Goal: Transaction & Acquisition: Purchase product/service

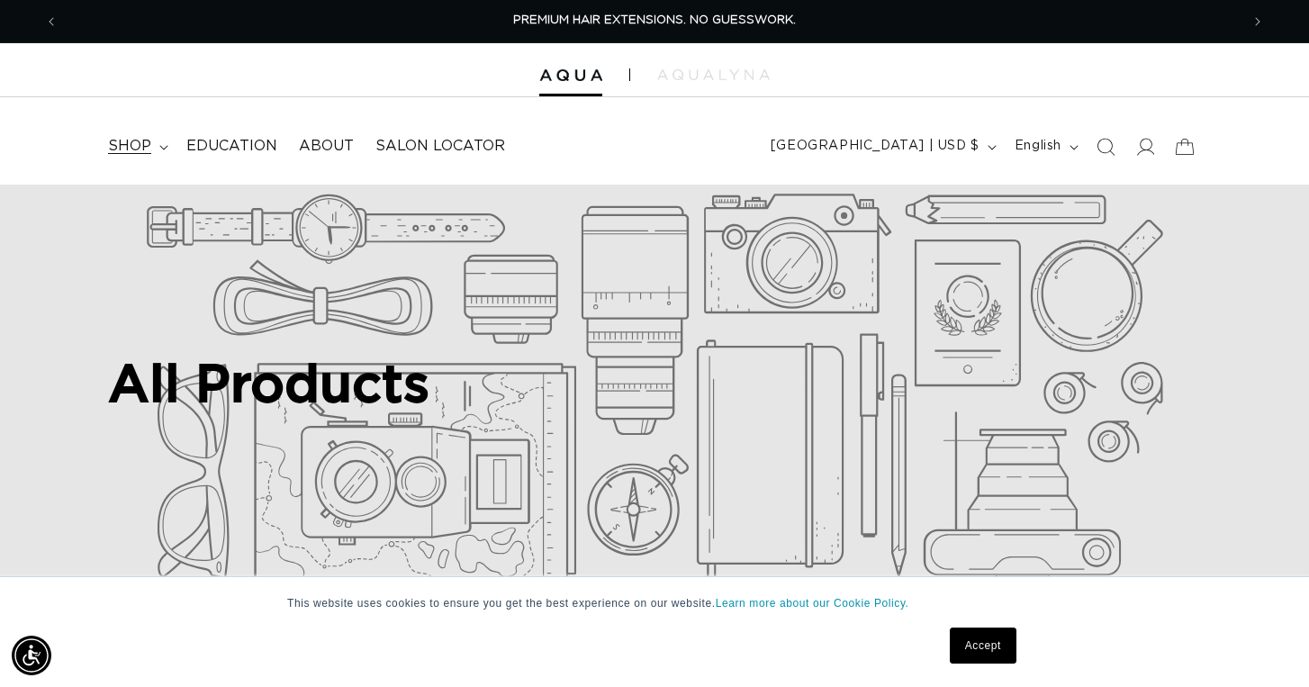
click at [132, 145] on span "shop" at bounding box center [129, 146] width 43 height 19
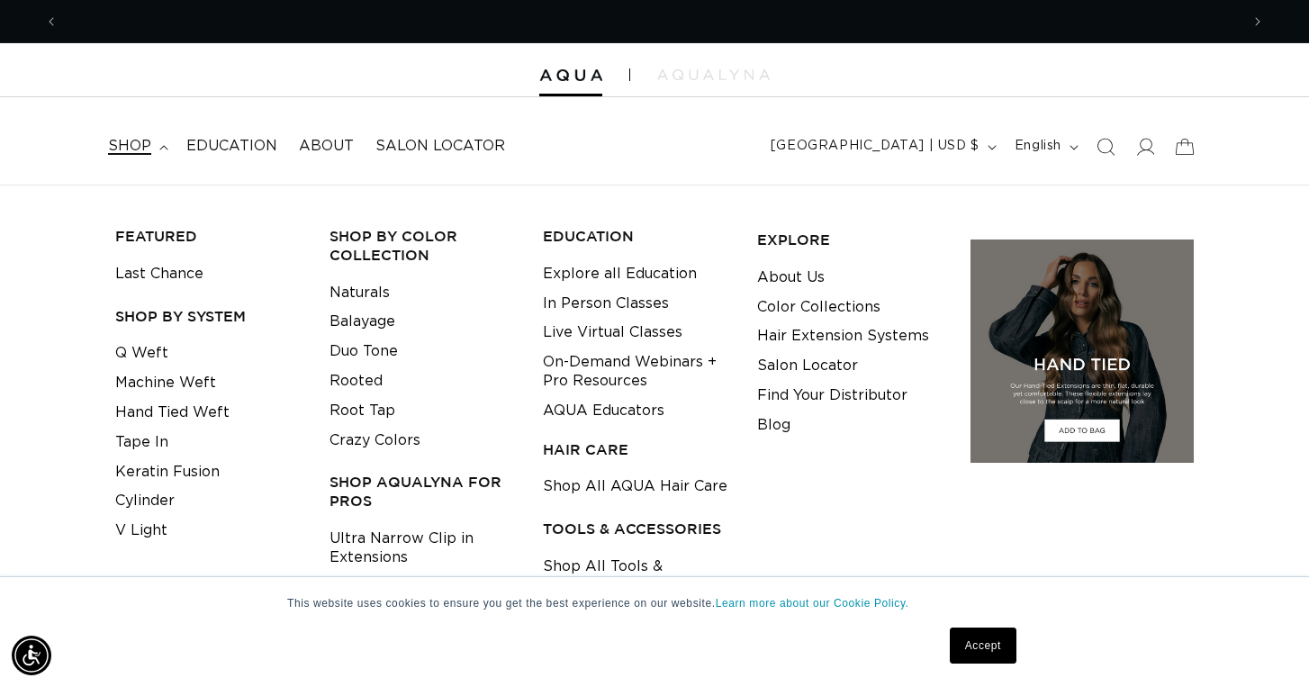
scroll to position [0, 1181]
click at [154, 349] on link "Q Weft" at bounding box center [141, 353] width 53 height 30
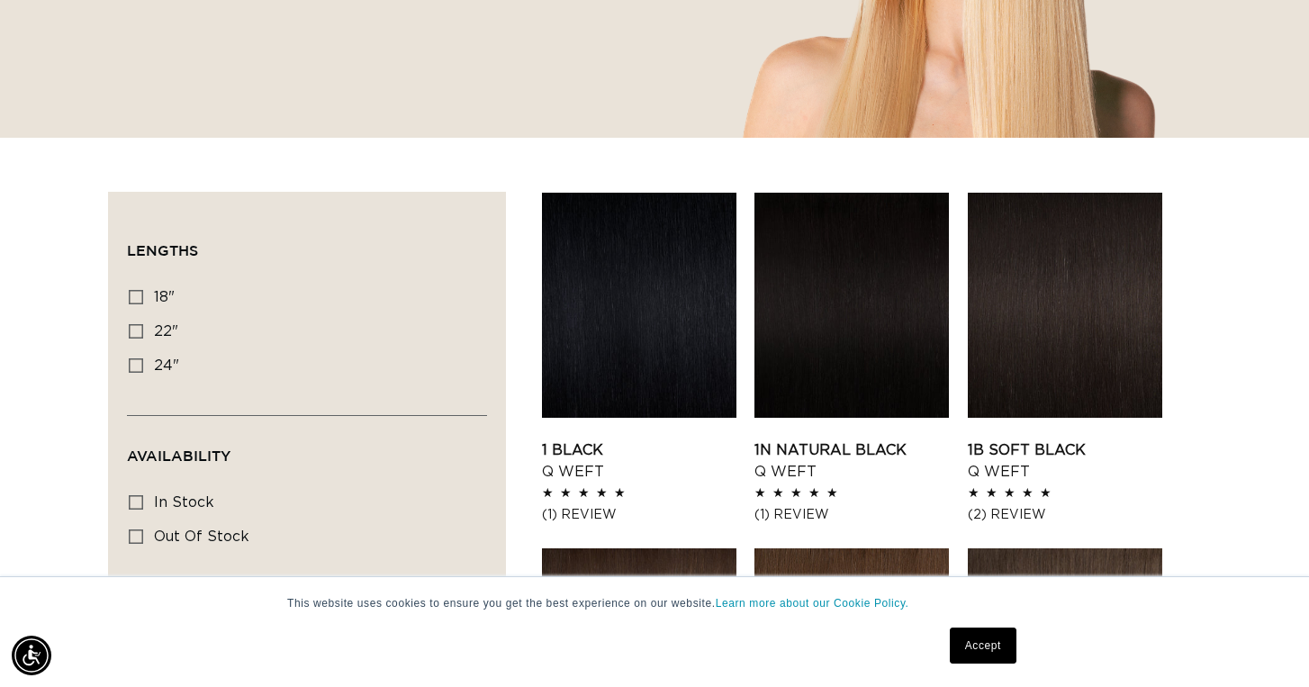
scroll to position [455, 0]
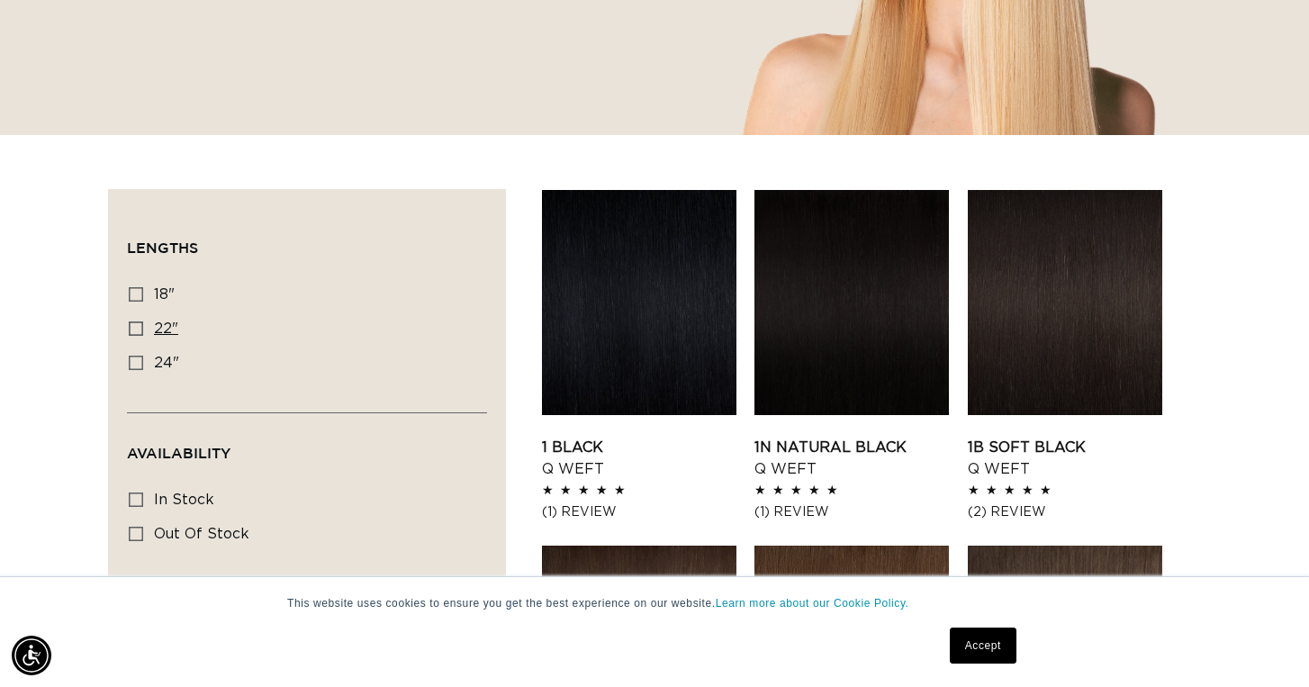
click at [135, 325] on icon at bounding box center [136, 328] width 14 height 14
click at [135, 325] on input "22" 22" (5 products)" at bounding box center [136, 328] width 14 height 14
checkbox input "true"
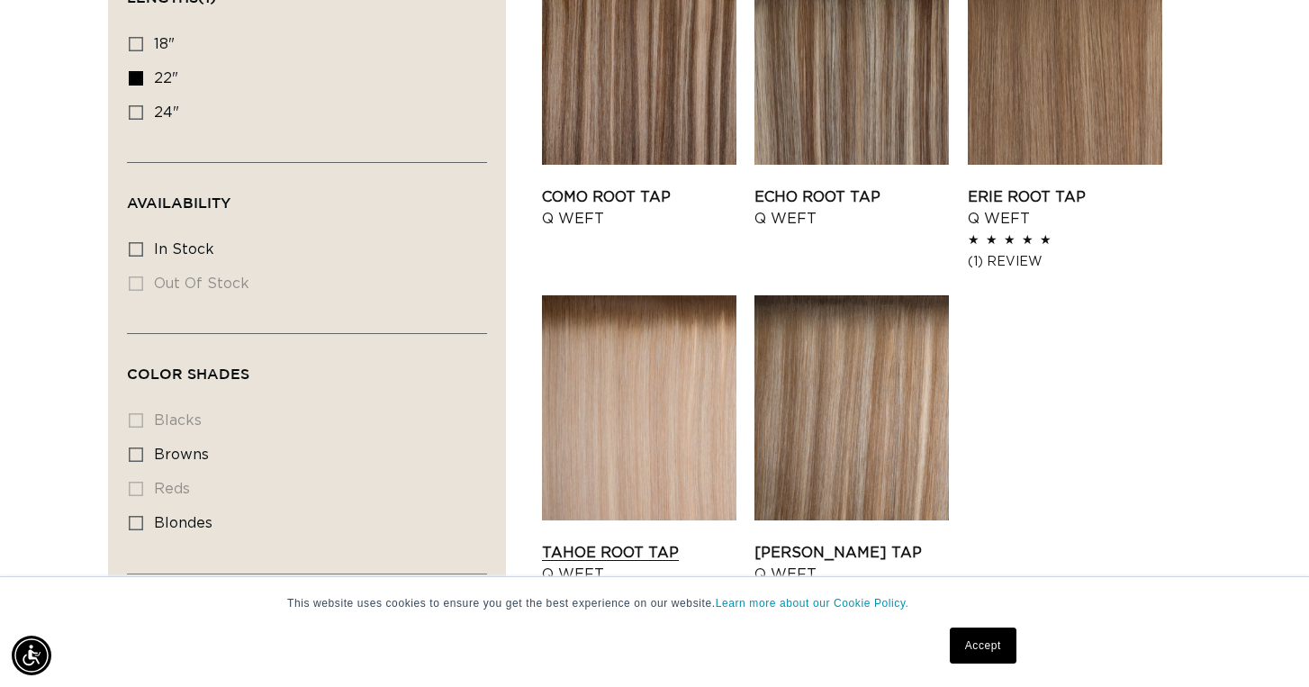
click at [589, 542] on link "Tahoe Root Tap Q Weft" at bounding box center [639, 563] width 194 height 43
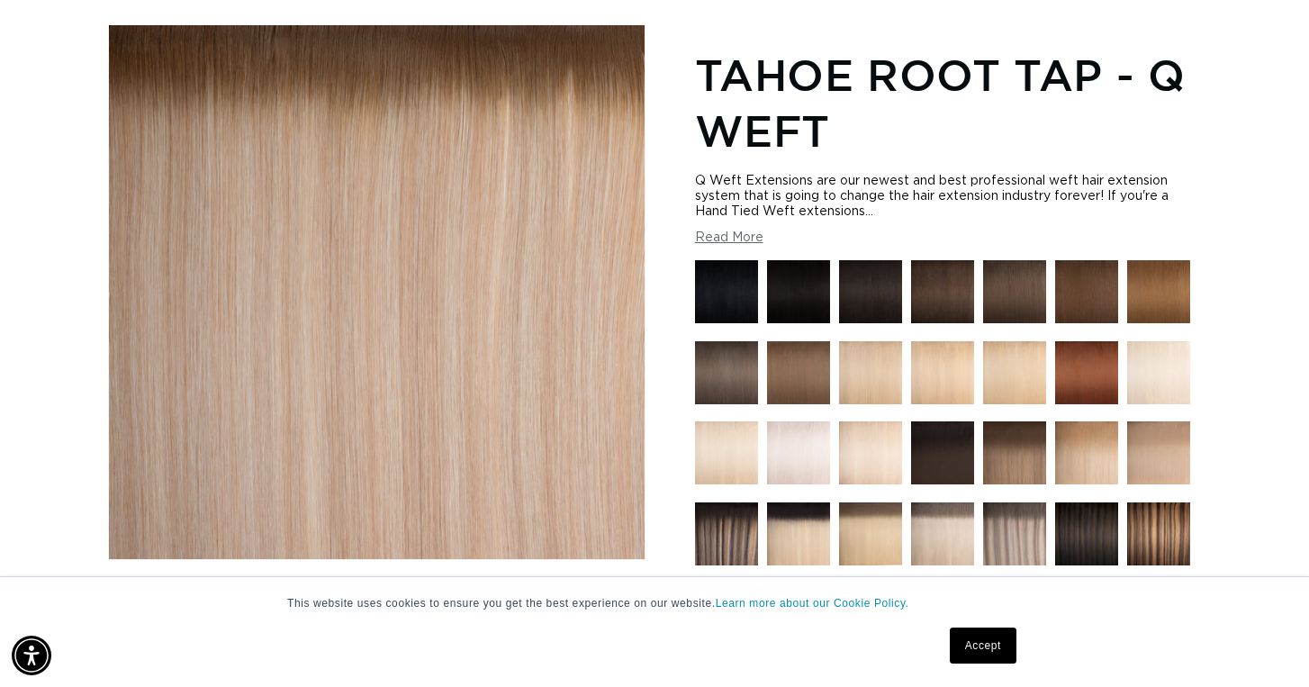
scroll to position [0, 1181]
click at [870, 467] on img at bounding box center [870, 452] width 63 height 63
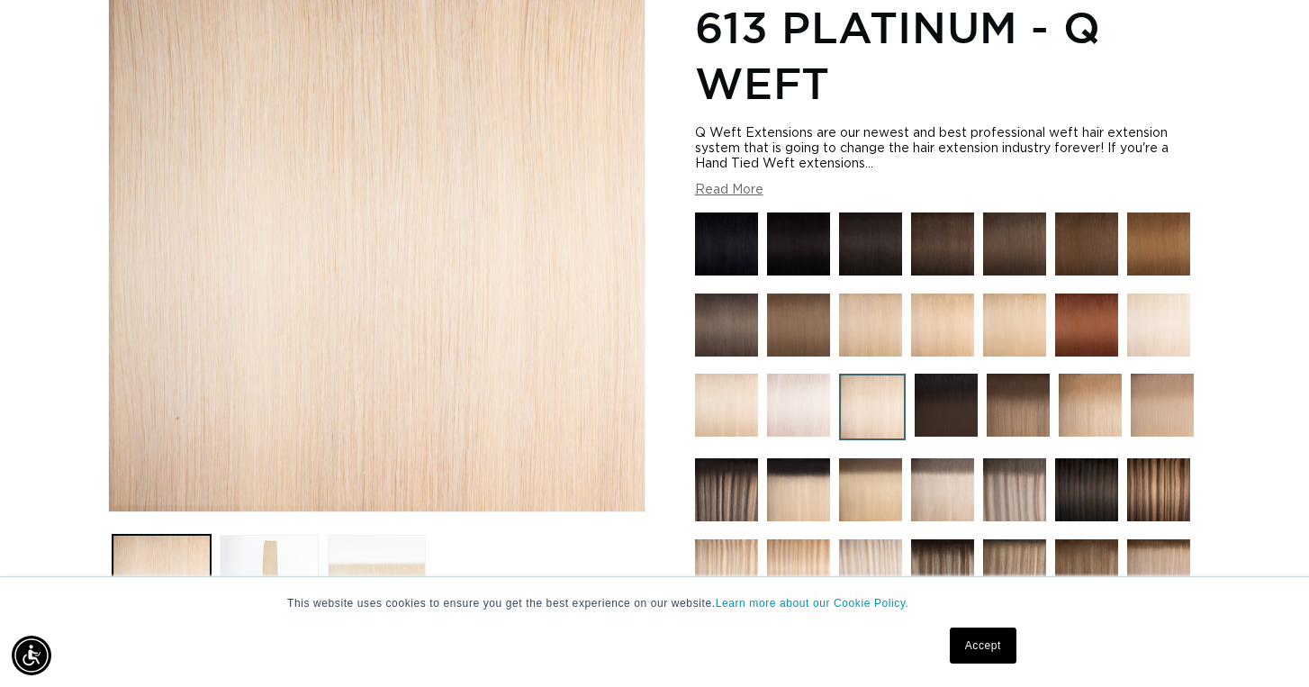
scroll to position [0, 1181]
click at [730, 407] on img at bounding box center [726, 405] width 63 height 63
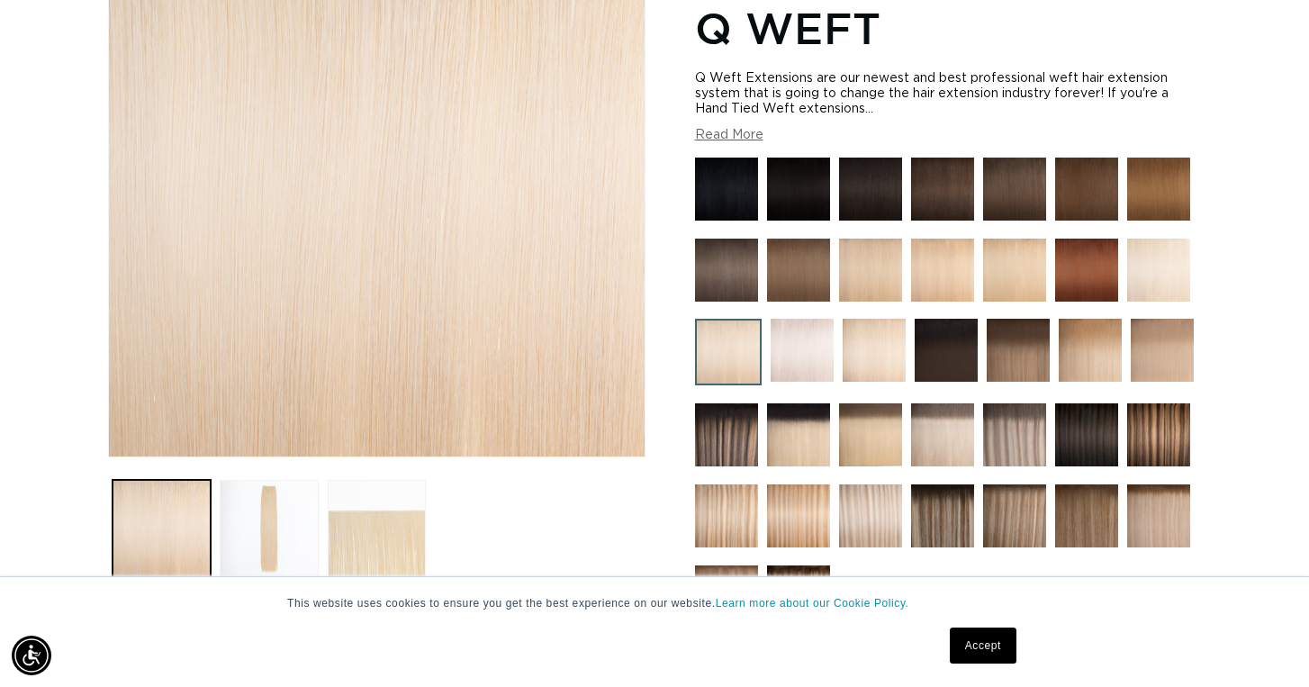
scroll to position [0, 1181]
click at [863, 365] on img at bounding box center [874, 350] width 63 height 63
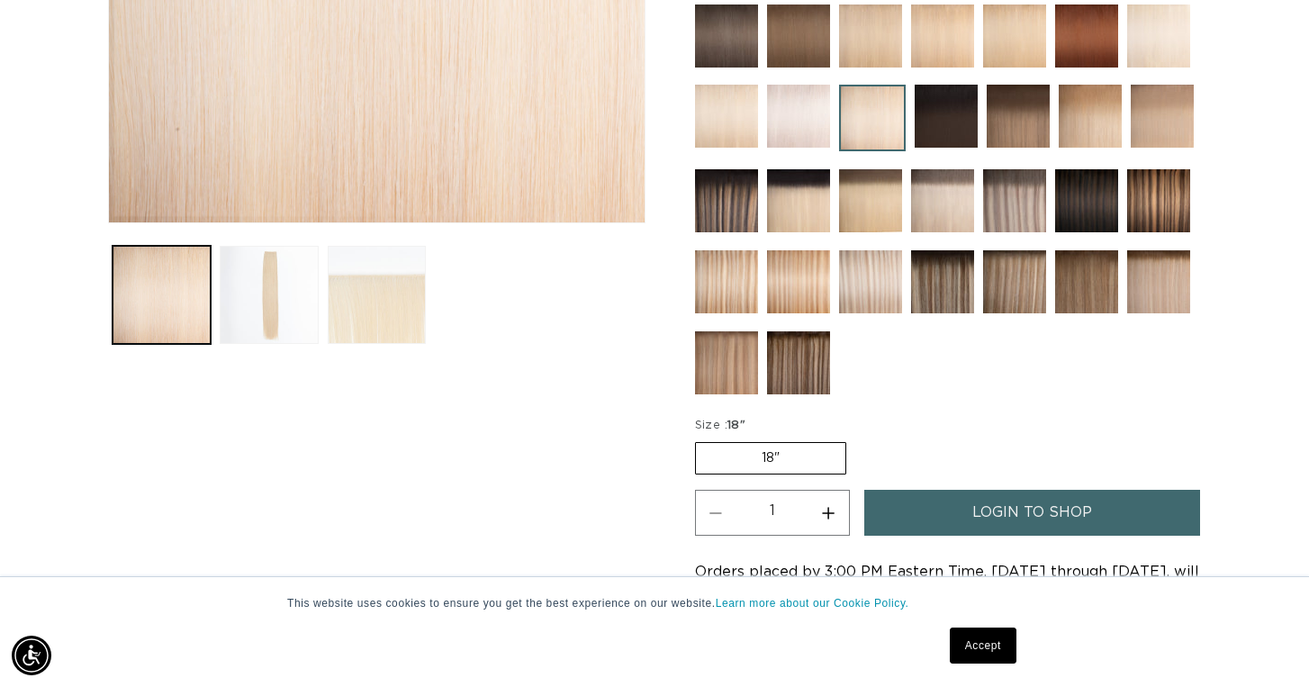
scroll to position [0, 1181]
click at [1172, 117] on img at bounding box center [1162, 116] width 63 height 63
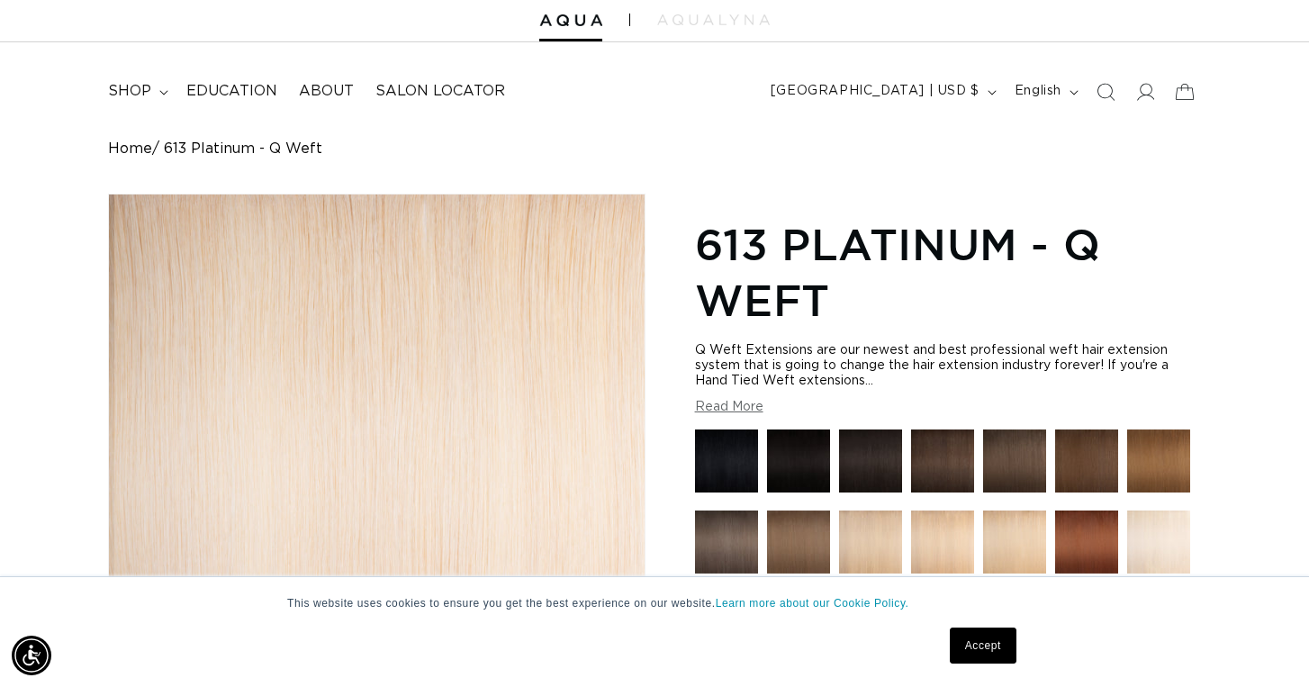
scroll to position [0, 0]
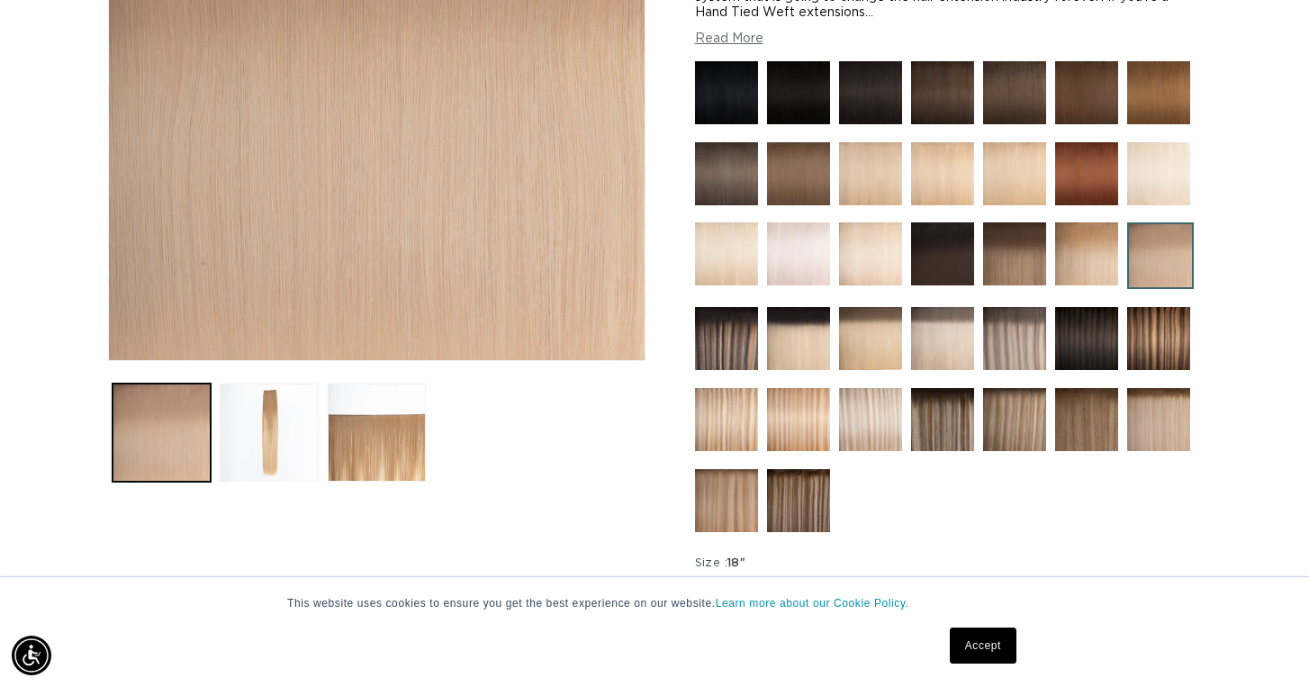
scroll to position [0, 2362]
click at [879, 193] on img at bounding box center [870, 173] width 63 height 63
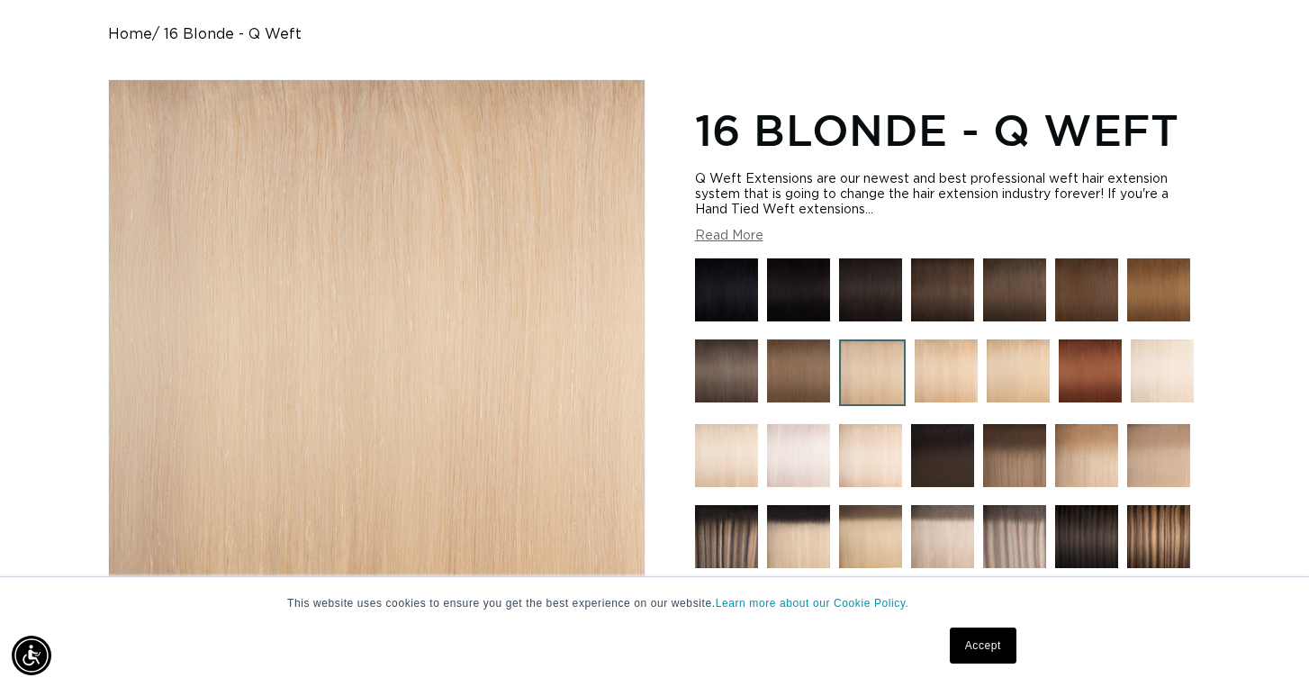
scroll to position [172, 0]
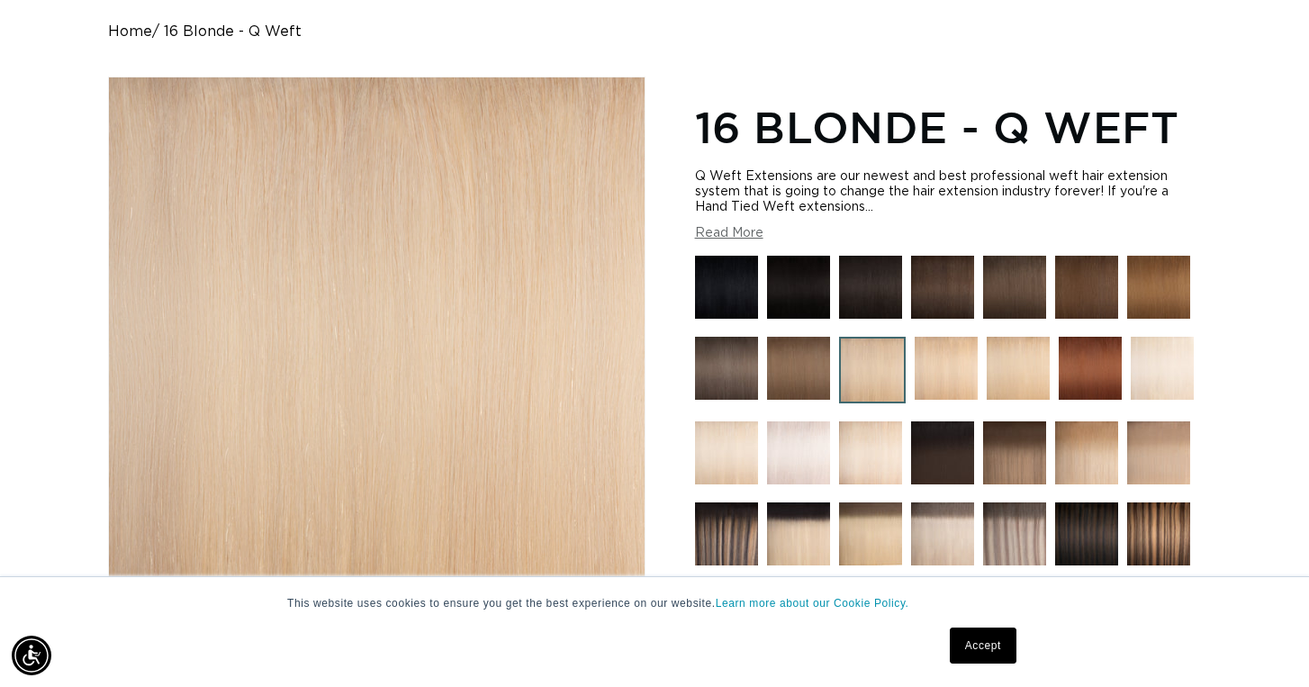
click at [943, 365] on img at bounding box center [946, 368] width 63 height 63
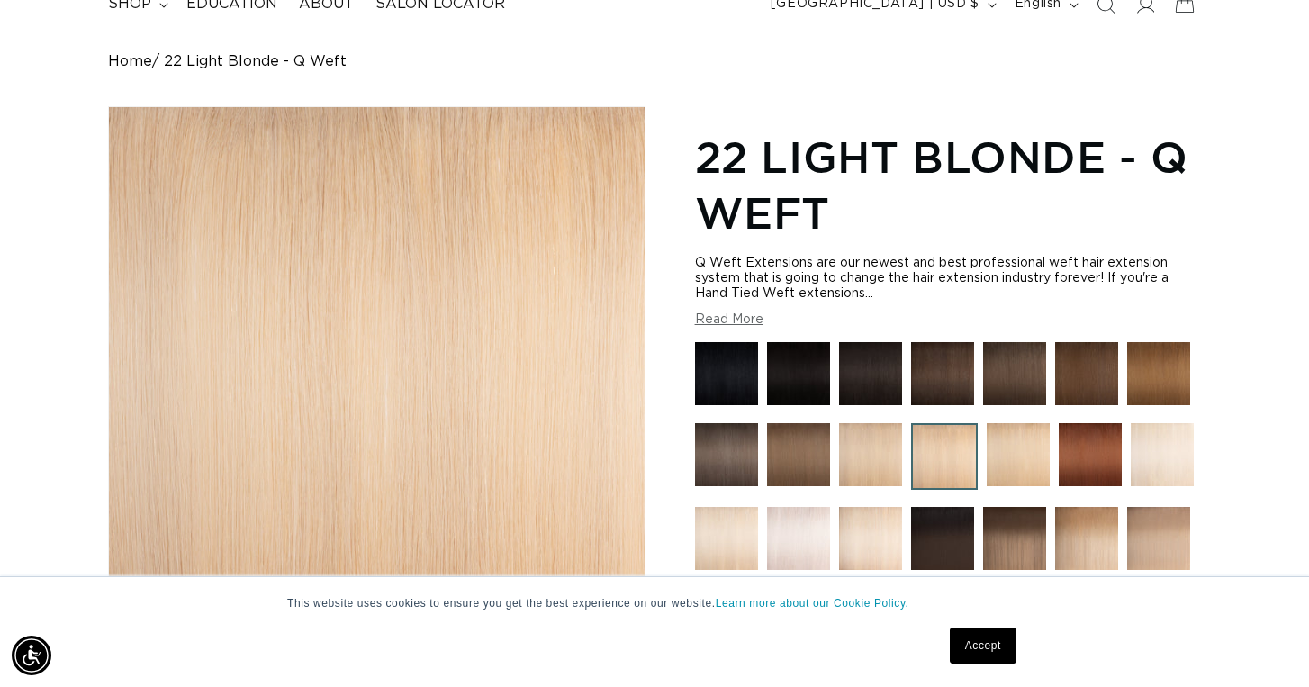
scroll to position [0, 1181]
click at [892, 441] on img at bounding box center [870, 454] width 63 height 63
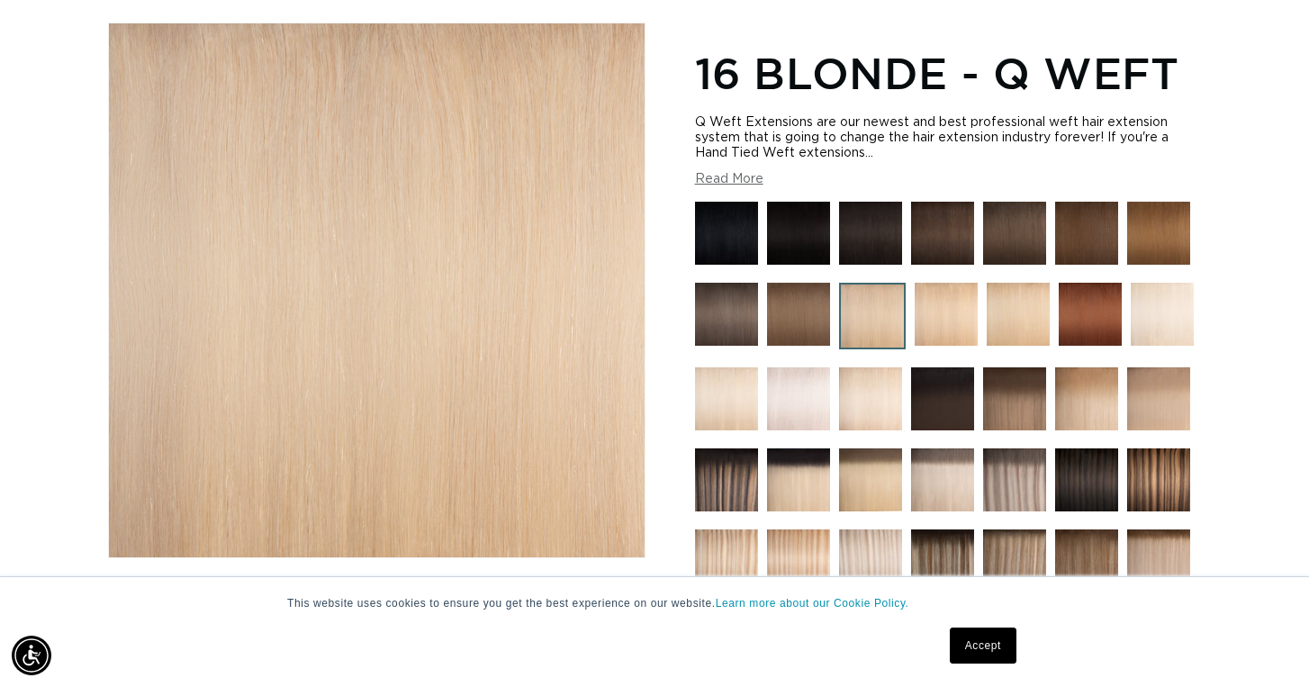
scroll to position [0, 1181]
click at [1024, 320] on img at bounding box center [1018, 314] width 63 height 63
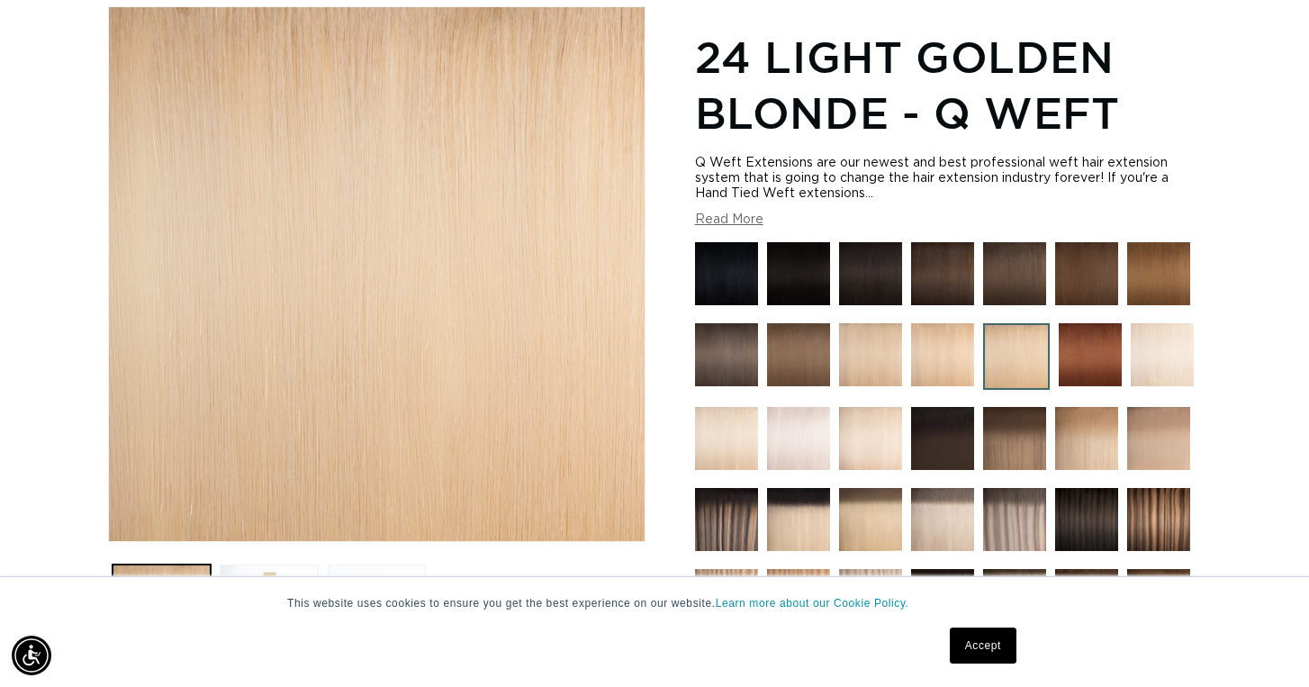
scroll to position [0, 1181]
click at [1169, 356] on img at bounding box center [1162, 354] width 63 height 63
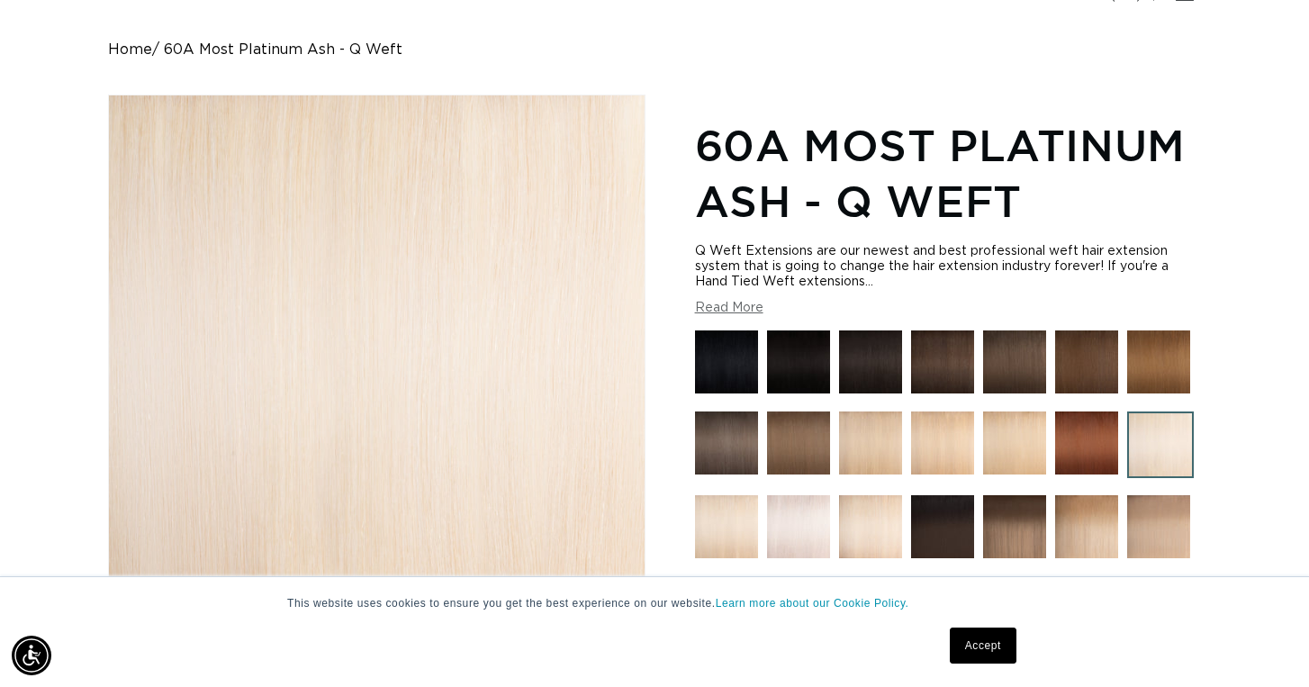
scroll to position [0, 1181]
click at [861, 450] on img at bounding box center [870, 442] width 63 height 63
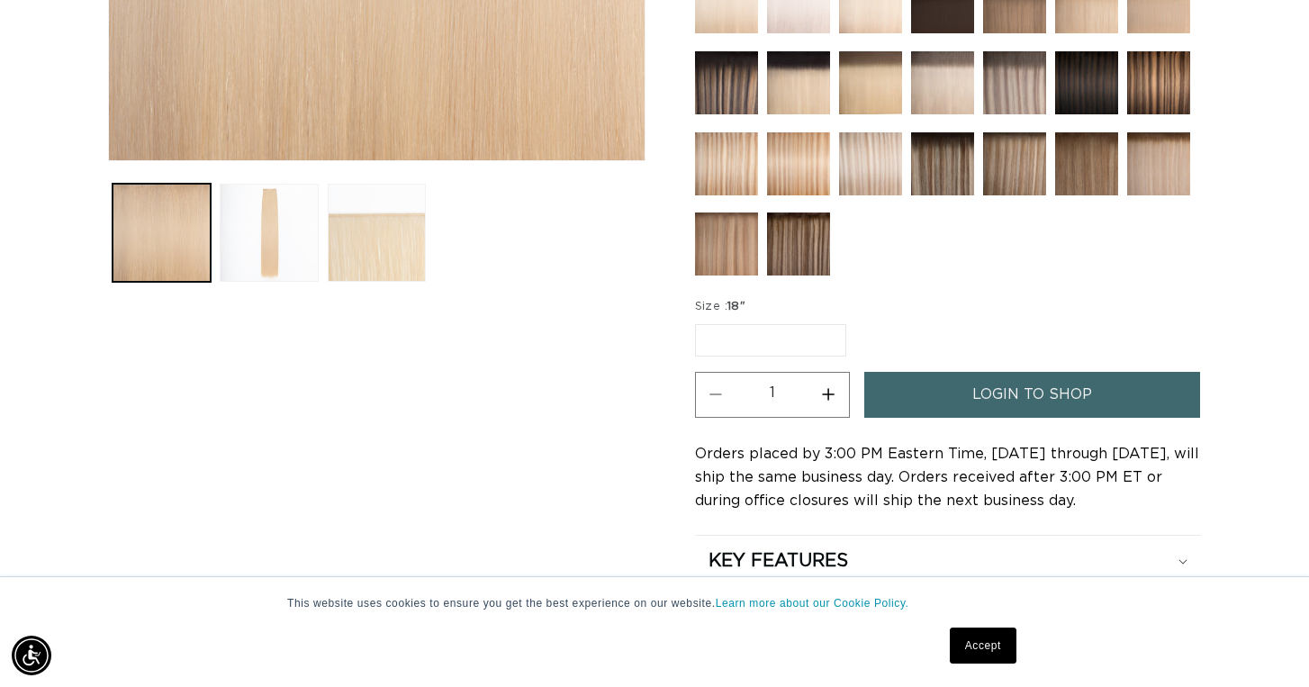
scroll to position [791, 0]
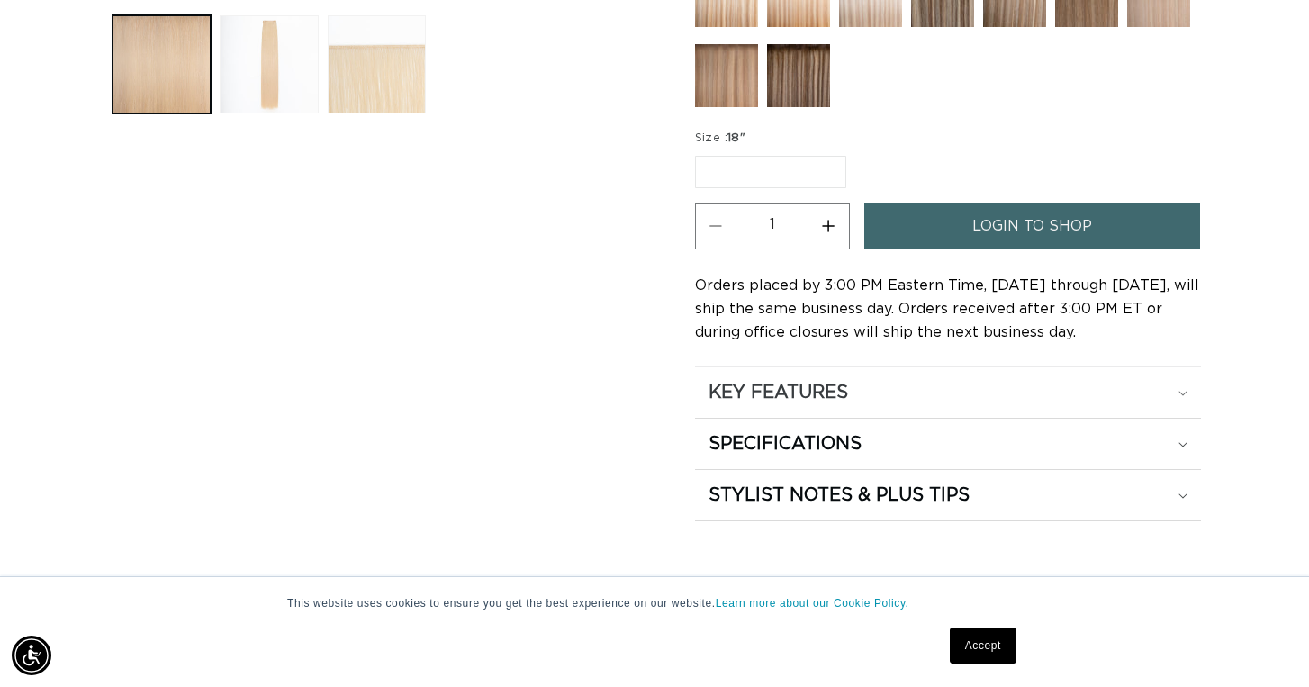
click at [807, 391] on h2 "KEY FEATURES" at bounding box center [778, 392] width 140 height 23
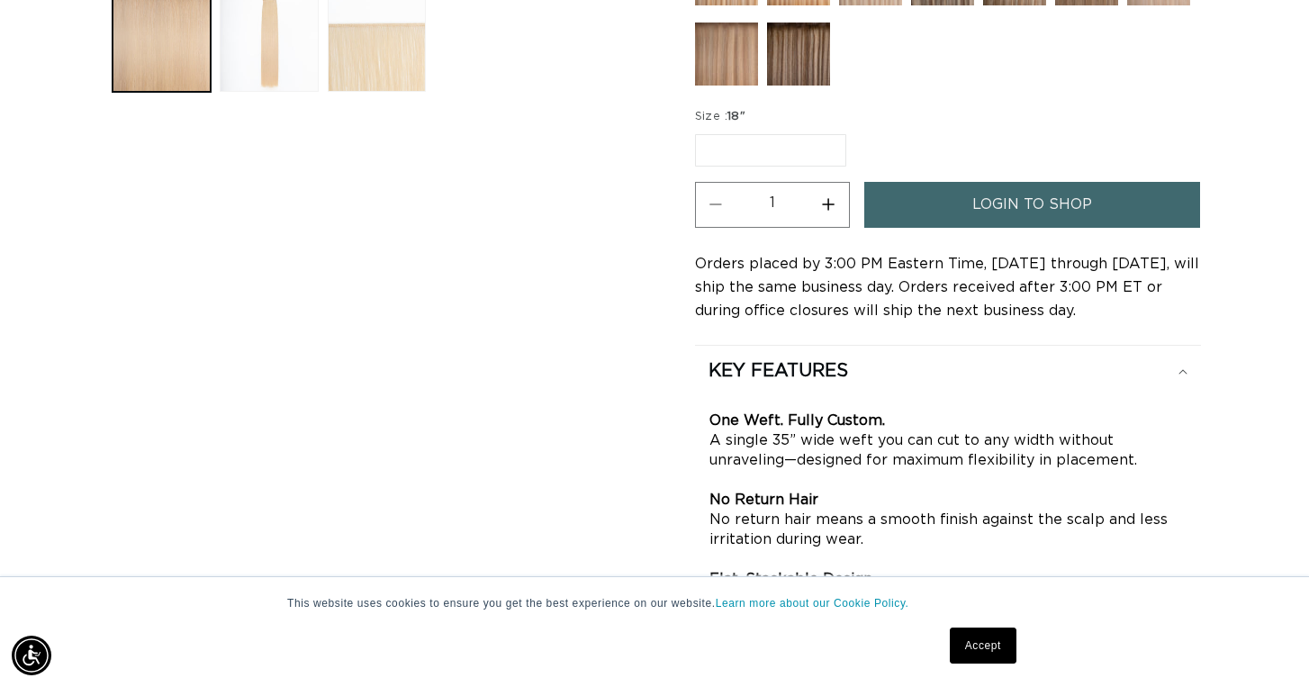
scroll to position [0, 1181]
click at [1014, 210] on span "login to shop" at bounding box center [1032, 205] width 120 height 46
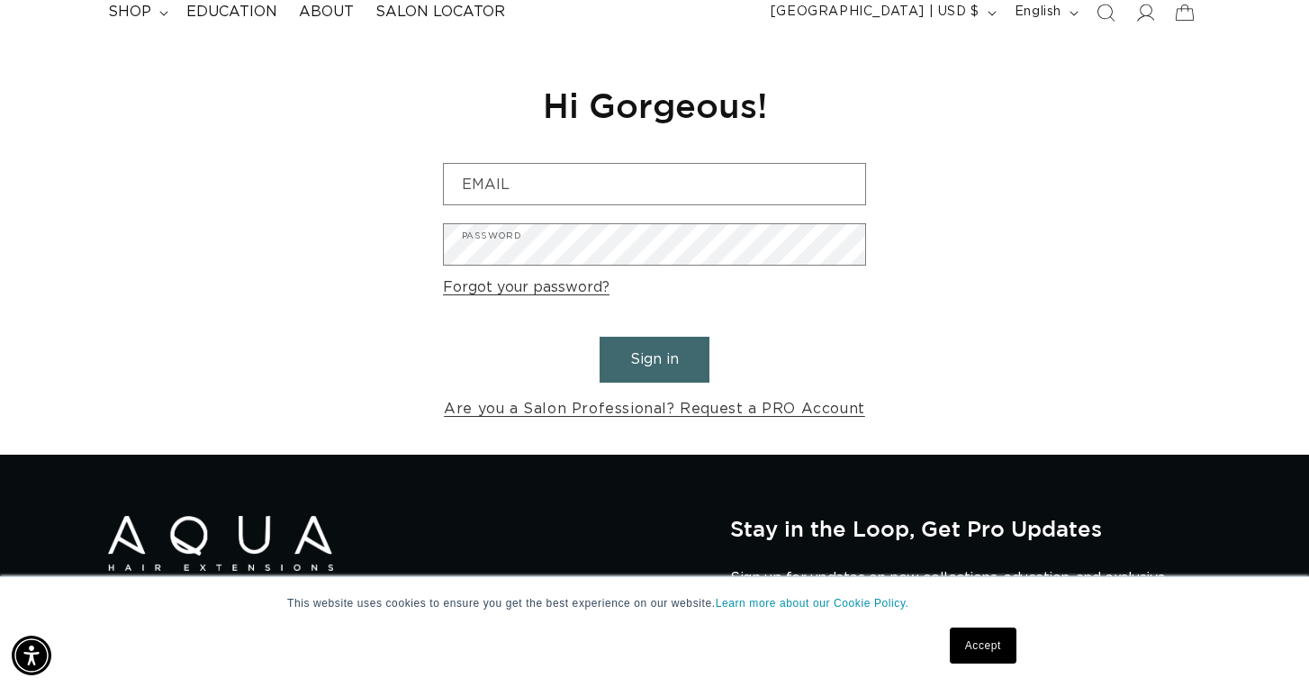
scroll to position [0, 2362]
